Goal: Task Accomplishment & Management: Use online tool/utility

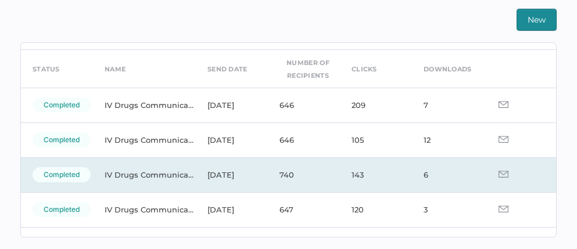
scroll to position [31, 0]
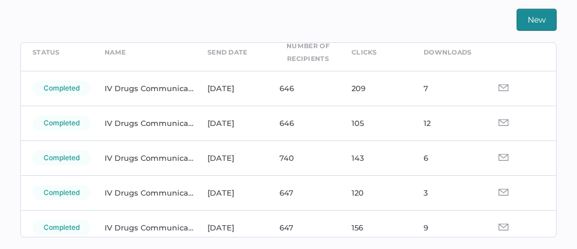
scroll to position [57, 0]
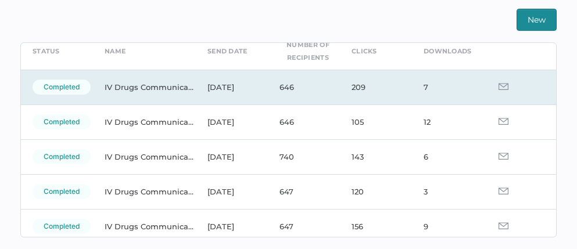
click at [498, 88] on img at bounding box center [503, 86] width 10 height 7
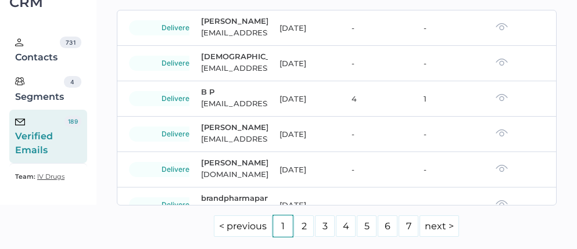
scroll to position [2386, 0]
